Goal: Information Seeking & Learning: Understand process/instructions

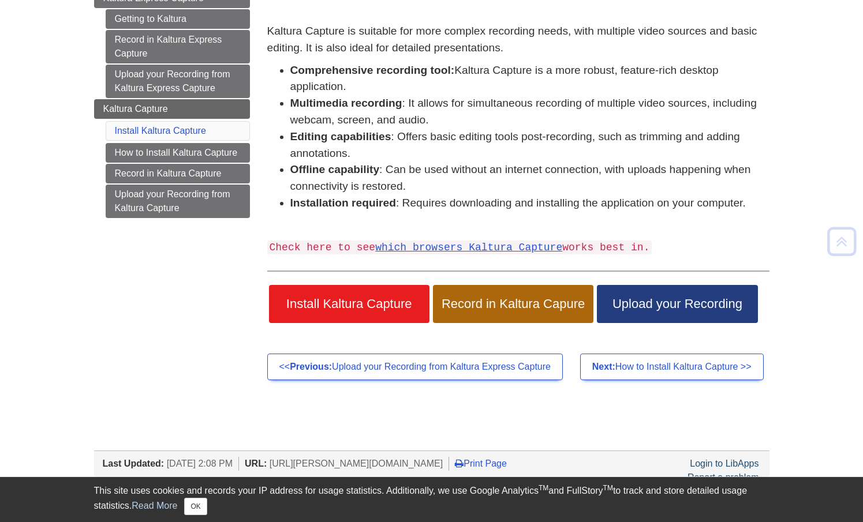
scroll to position [160, 0]
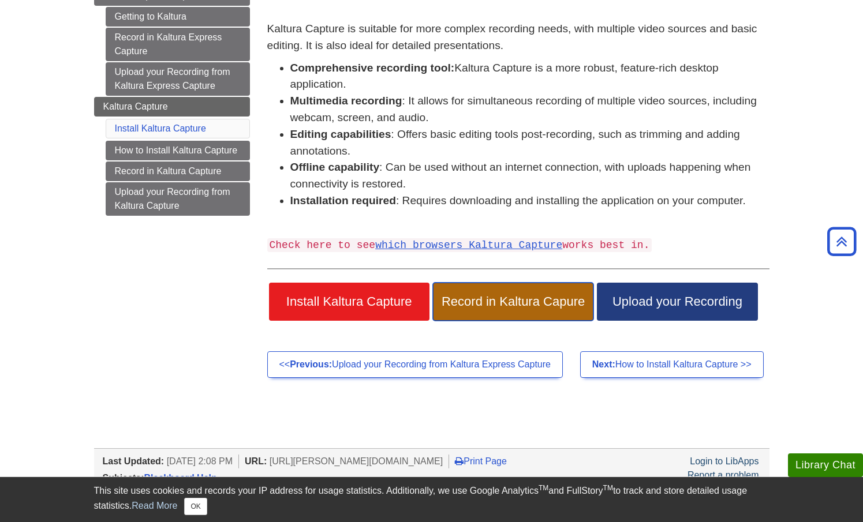
click at [481, 303] on span "Record in Kaltura Capure" at bounding box center [513, 301] width 143 height 15
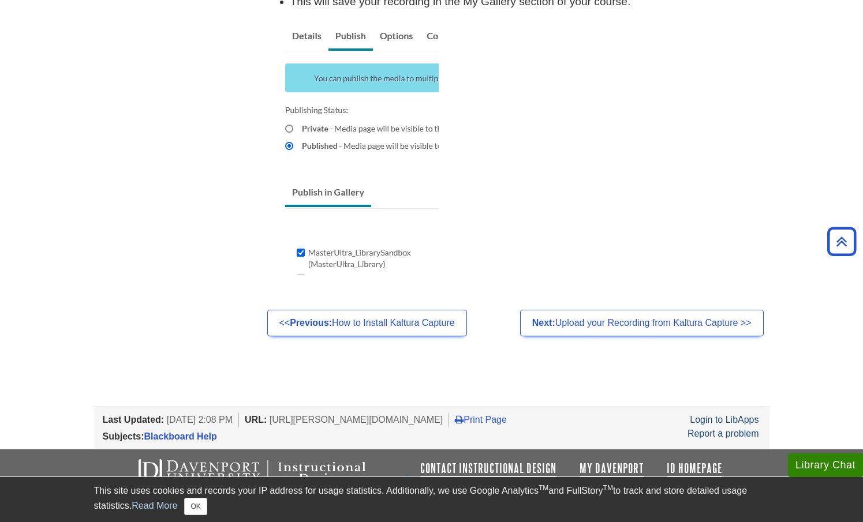
scroll to position [1005, 0]
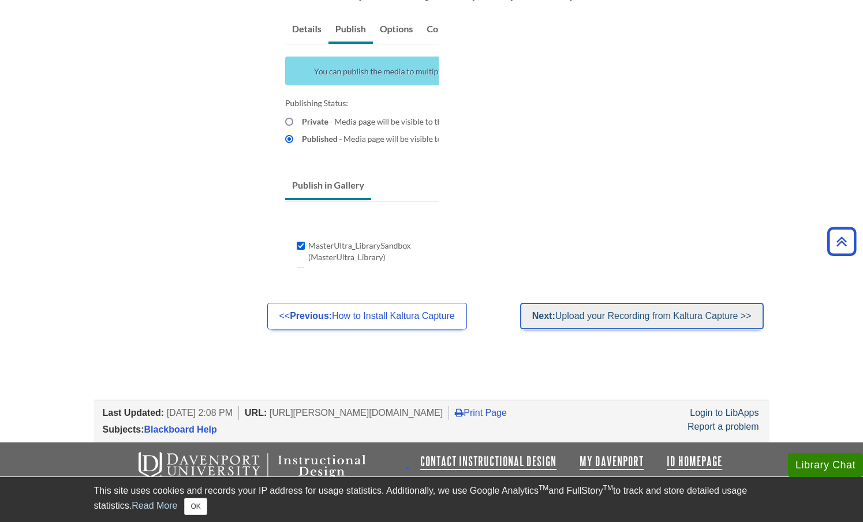
click at [566, 312] on link "Next: Upload your Recording from Kaltura Capture >>" at bounding box center [642, 316] width 244 height 27
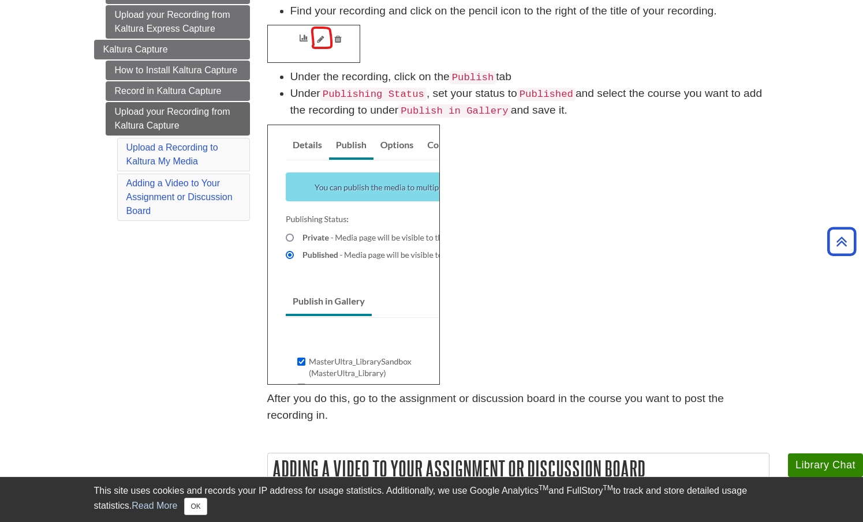
scroll to position [38, 0]
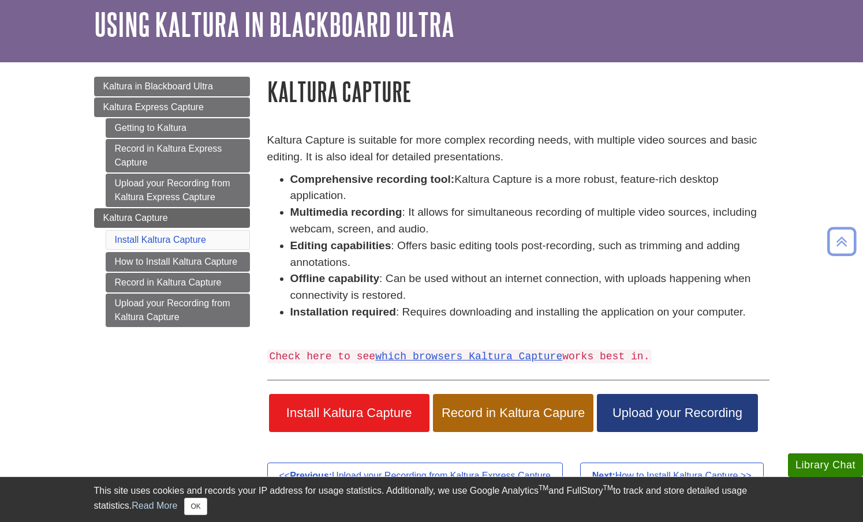
scroll to position [33, 0]
